Goal: Information Seeking & Learning: Understand process/instructions

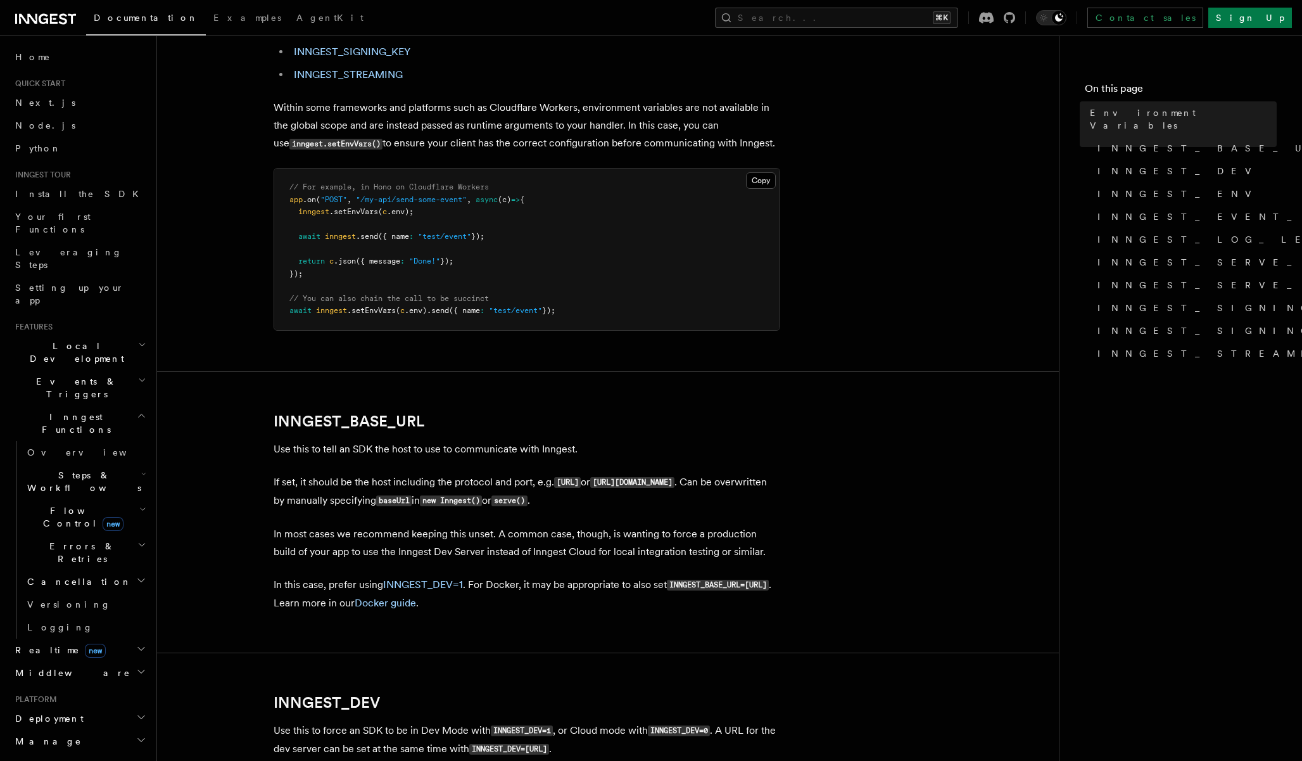
scroll to position [435, 0]
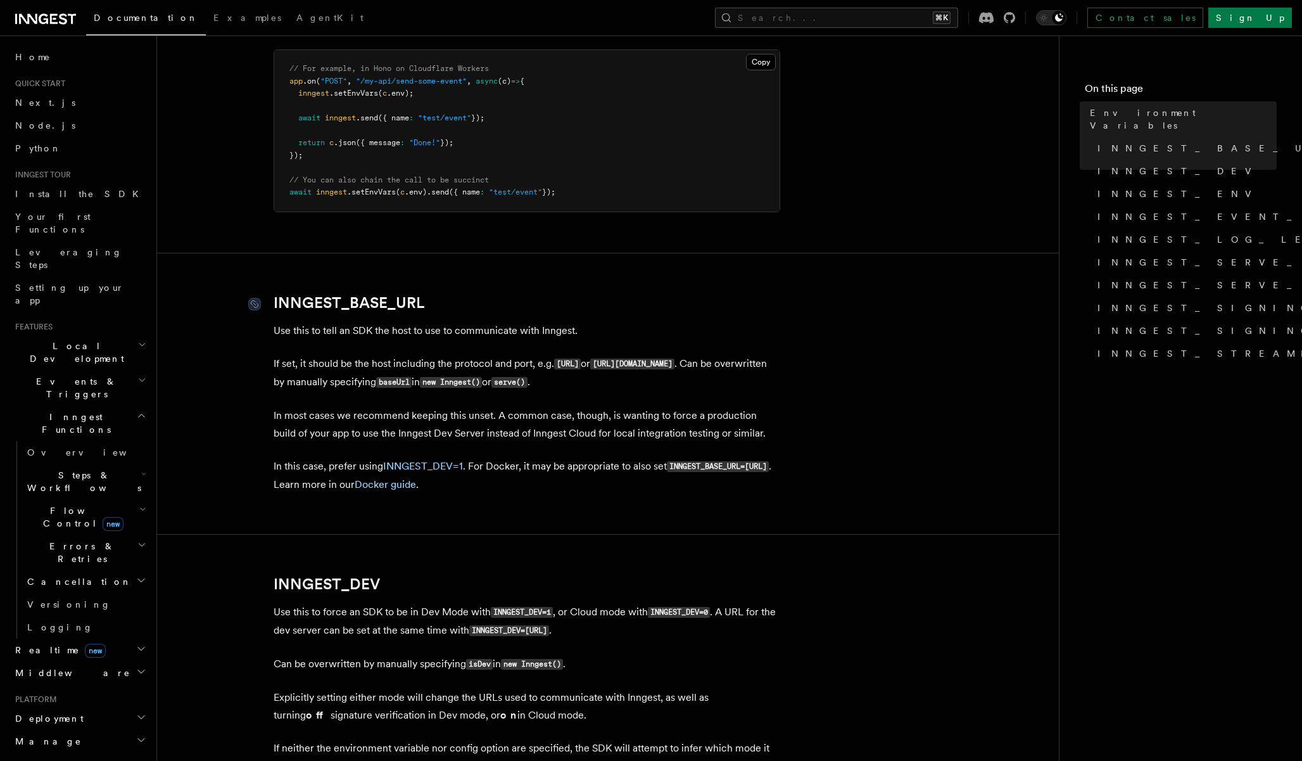
click at [399, 303] on link "INNGEST_BASE_URL" at bounding box center [349, 303] width 151 height 18
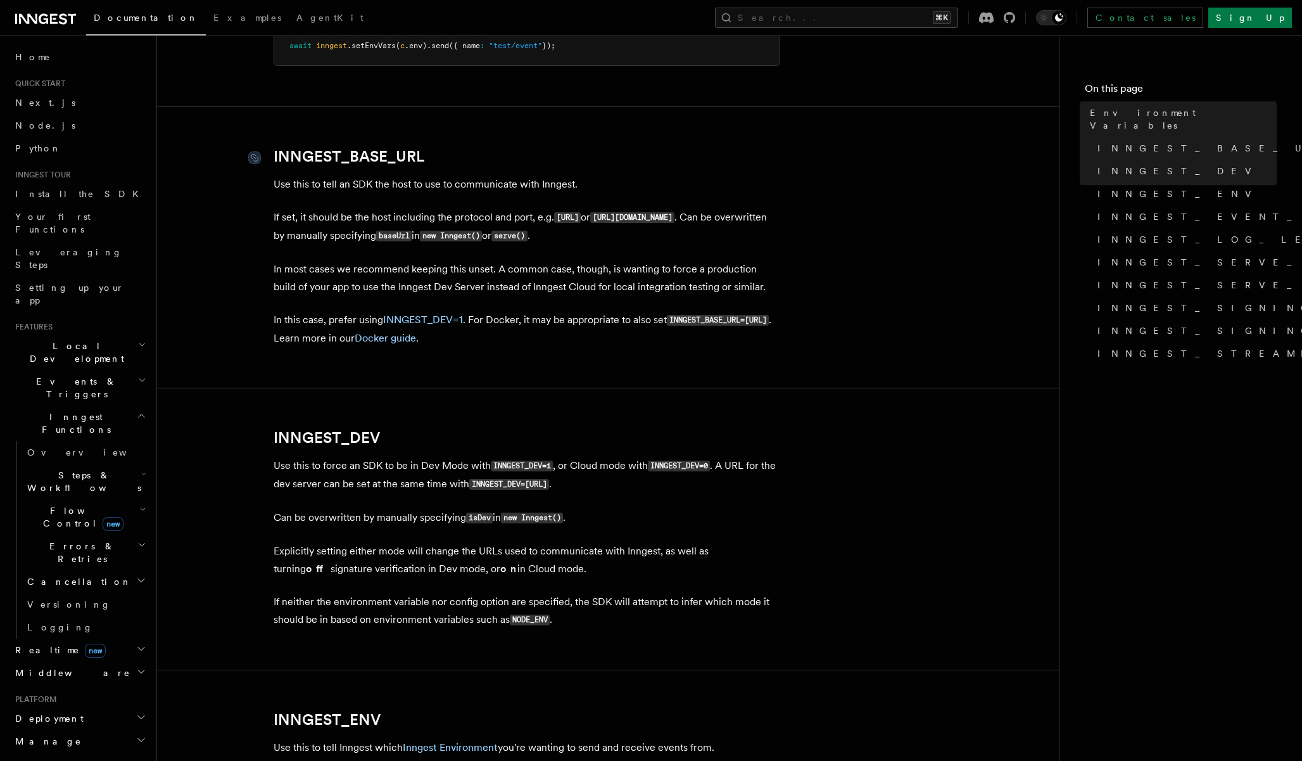
click at [407, 222] on p "If set, it should be the host including the protocol and port, e.g. [URL] or [U…" at bounding box center [527, 226] width 507 height 37
drag, startPoint x: 442, startPoint y: 158, endPoint x: 281, endPoint y: 150, distance: 161.7
click at [281, 150] on h2 "INNGEST_BASE_URL" at bounding box center [527, 157] width 507 height 18
copy link "NNGEST_BASE_URL"
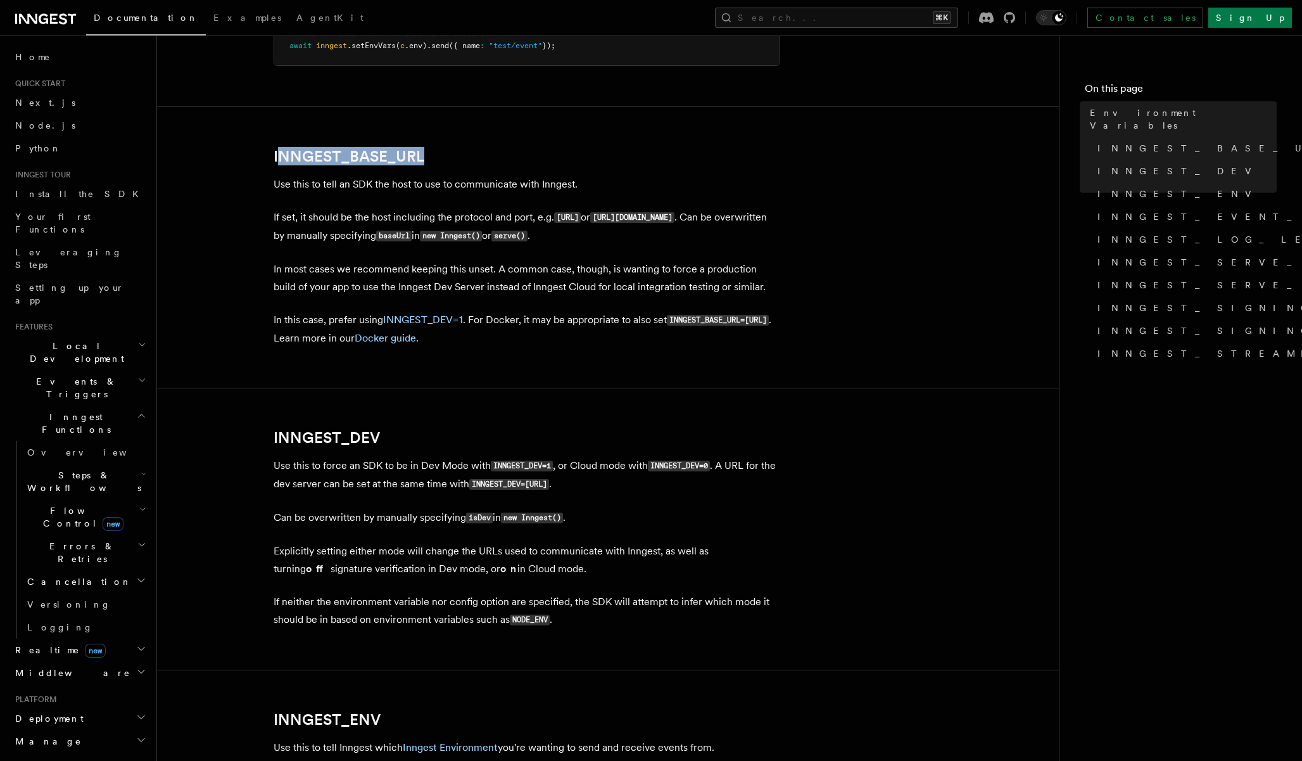
click at [302, 232] on p "If set, it should be the host including the protocol and port, e.g. [URL] or [U…" at bounding box center [527, 226] width 507 height 37
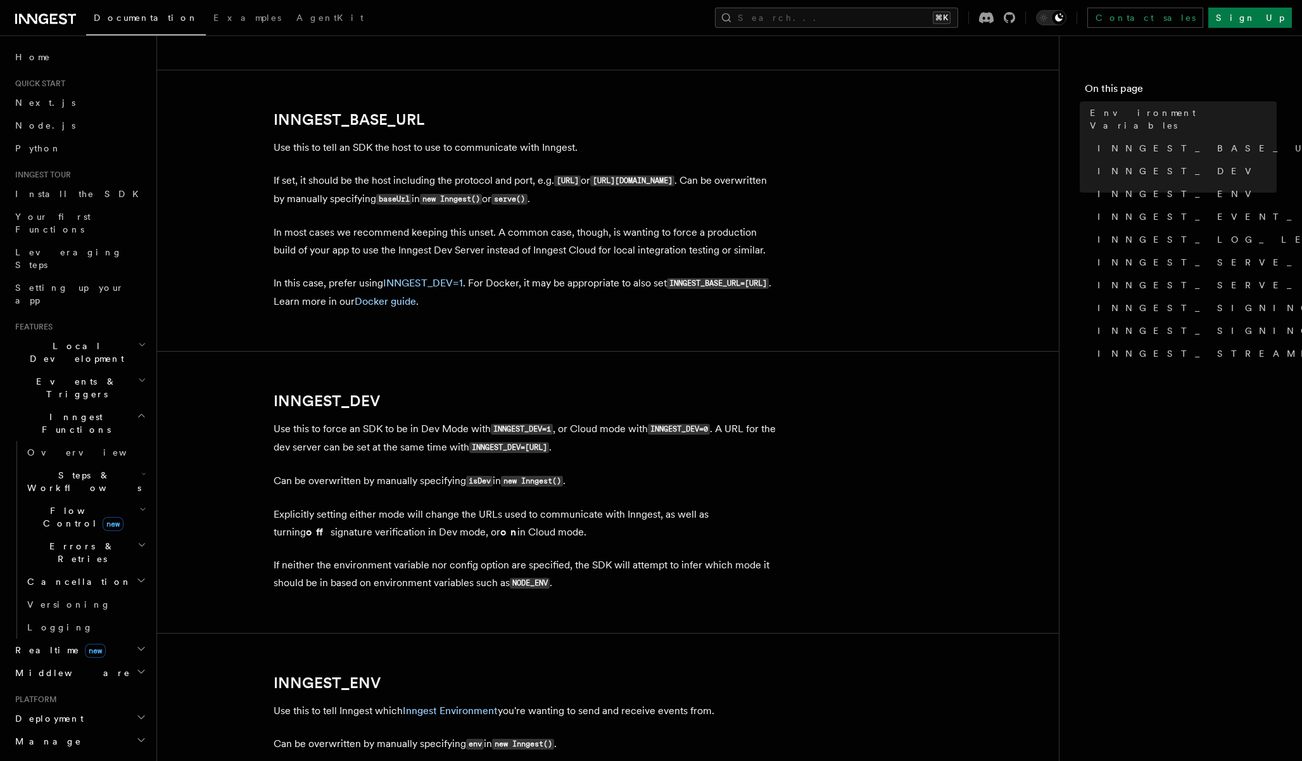
scroll to position [644, 0]
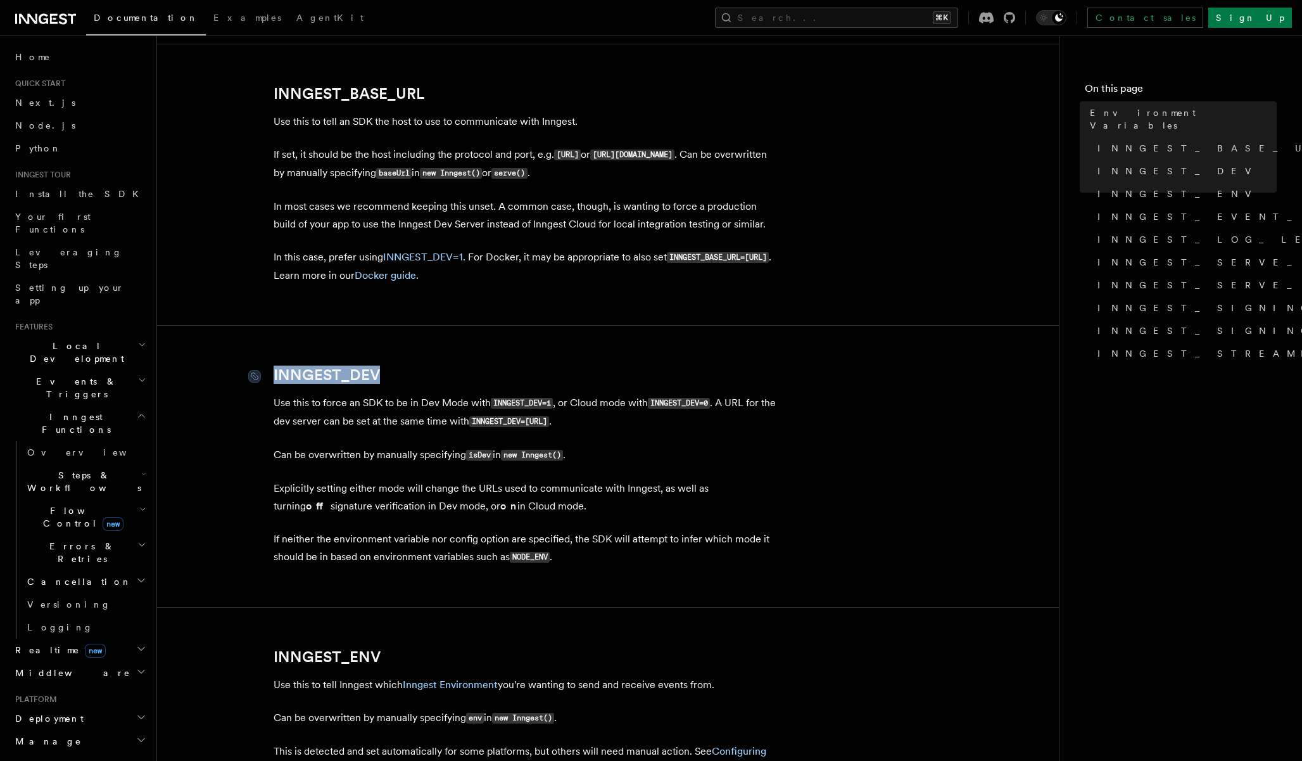
drag, startPoint x: 409, startPoint y: 378, endPoint x: 273, endPoint y: 376, distance: 135.6
click at [274, 376] on h2 "INNGEST_DEV" at bounding box center [527, 375] width 507 height 18
copy link "INNGEST_DEV"
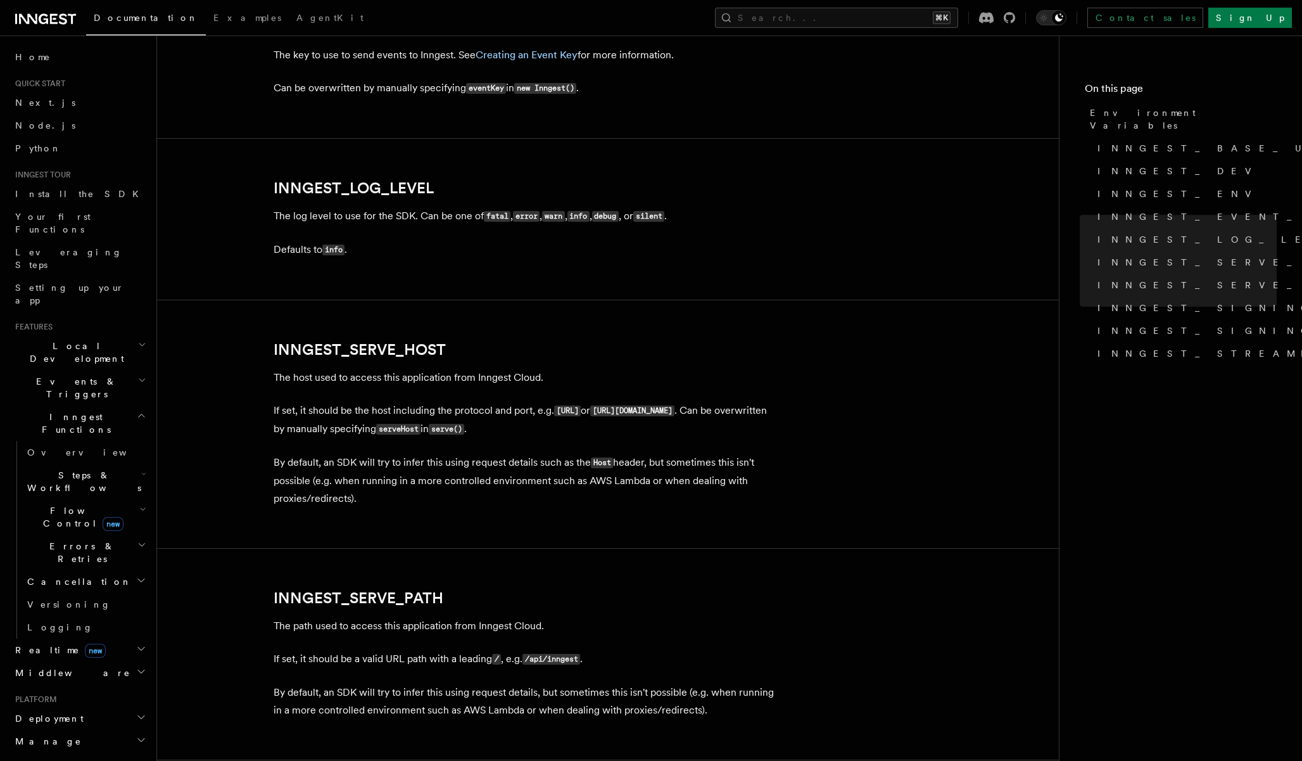
scroll to position [1416, 0]
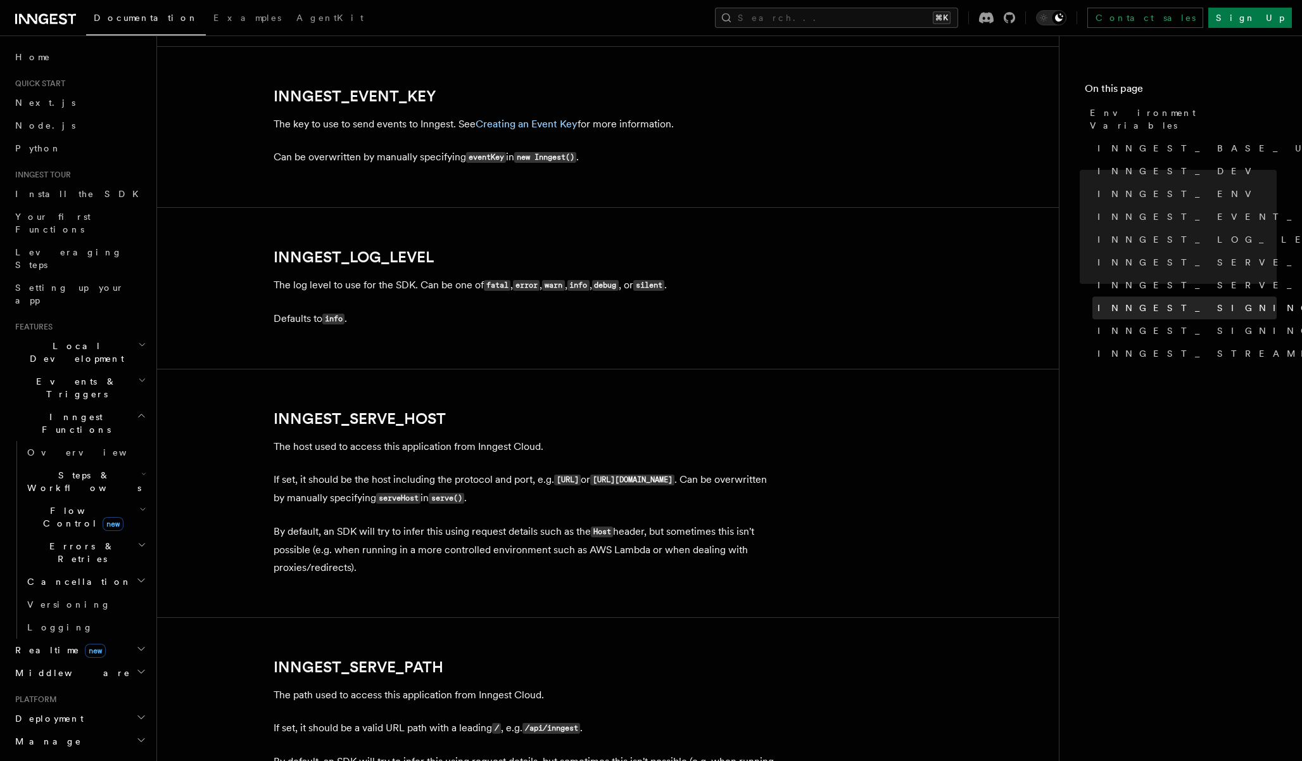
click at [1163, 302] on span "INNGEST_SIGNING_KEY" at bounding box center [1238, 308] width 281 height 13
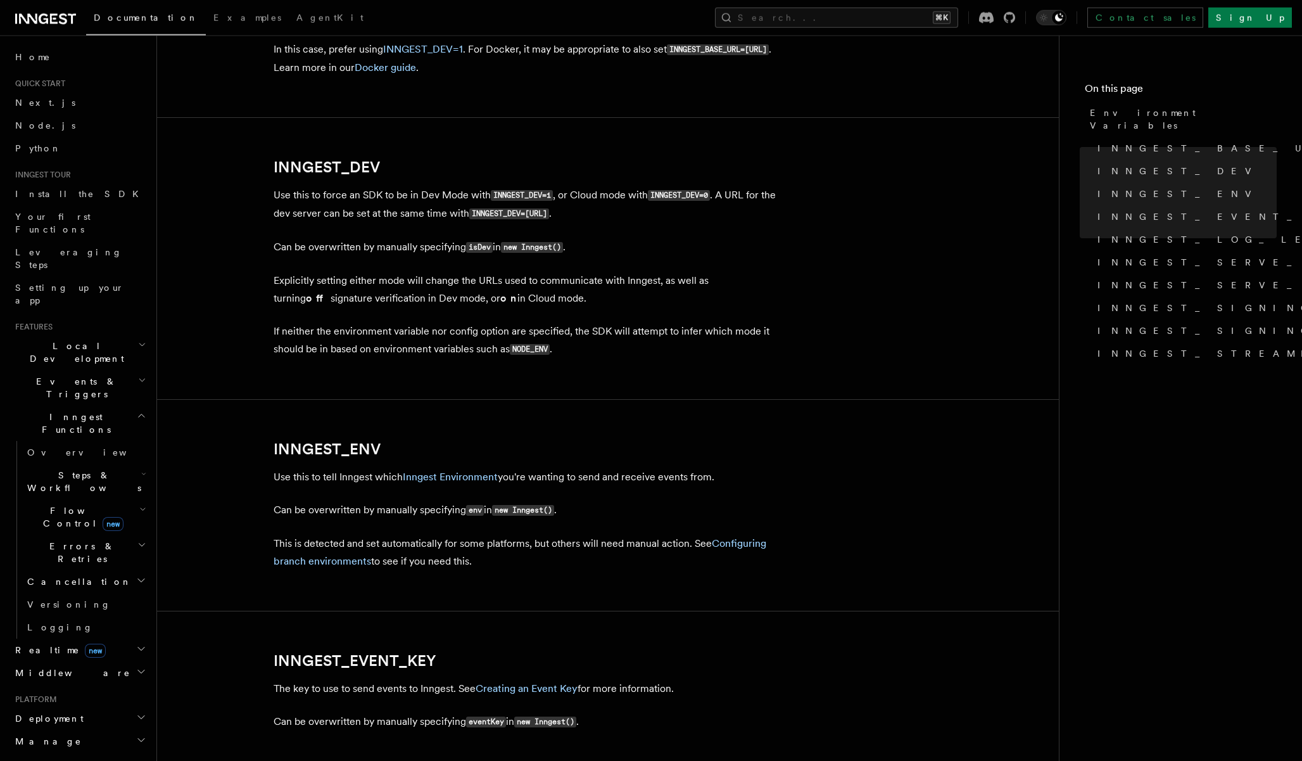
scroll to position [798, 0]
